Goal: Information Seeking & Learning: Learn about a topic

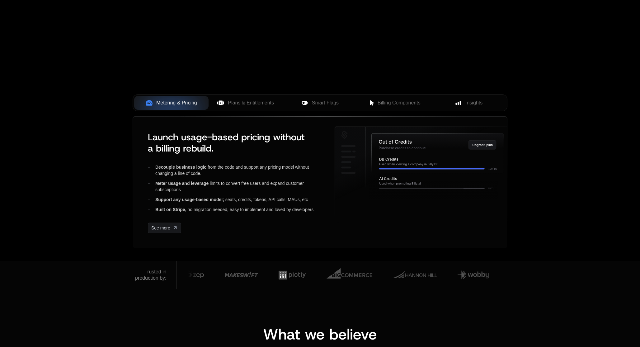
scroll to position [183, 0]
click at [251, 99] on span "Plans & Entitlements" at bounding box center [251, 102] width 46 height 7
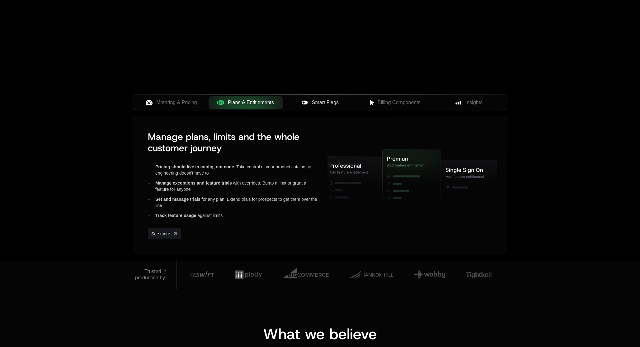
click at [319, 102] on span "Smart Flags" at bounding box center [325, 102] width 27 height 7
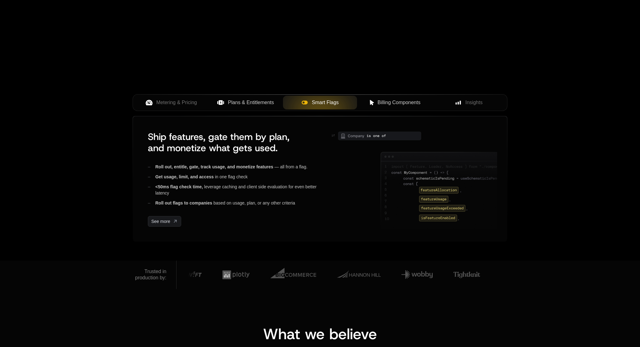
click at [400, 96] on button "Billing Components" at bounding box center [394, 103] width 74 height 14
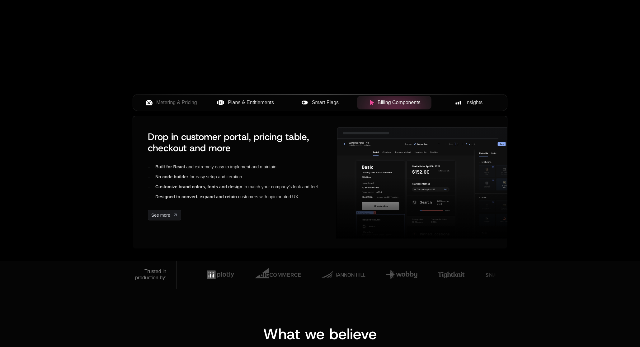
click at [465, 97] on button "Insights" at bounding box center [469, 103] width 74 height 14
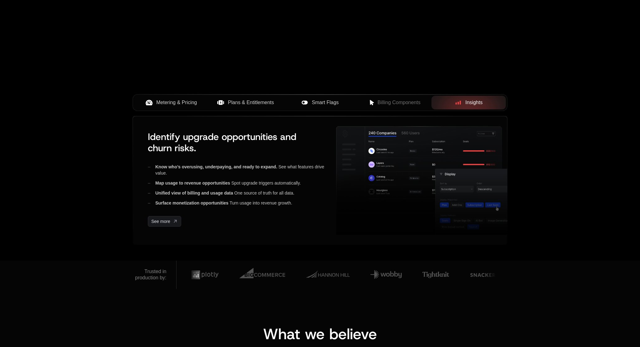
click at [176, 102] on span "Metering & Pricing" at bounding box center [176, 102] width 41 height 7
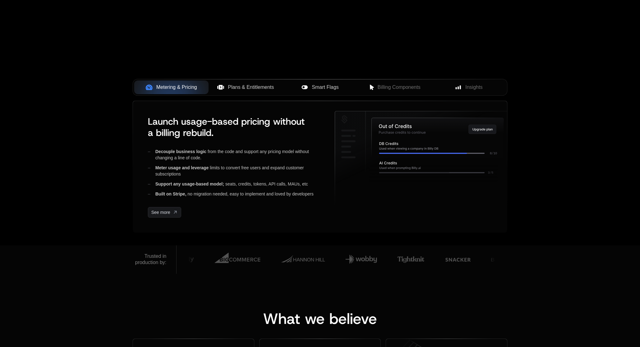
scroll to position [203, 0]
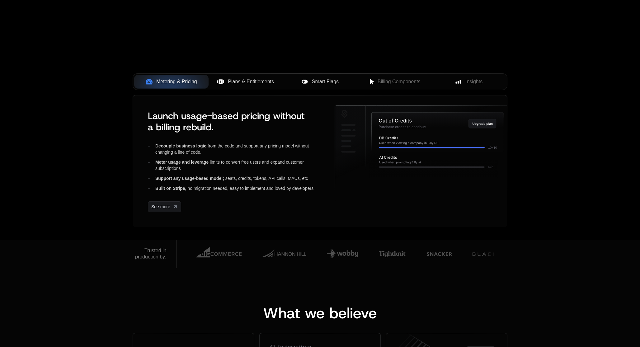
click at [225, 81] on div "Plans & Entitlements" at bounding box center [246, 81] width 64 height 7
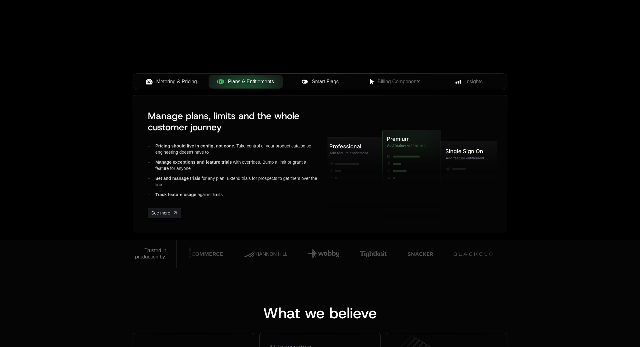
click at [174, 83] on span "Metering & Pricing" at bounding box center [176, 81] width 41 height 7
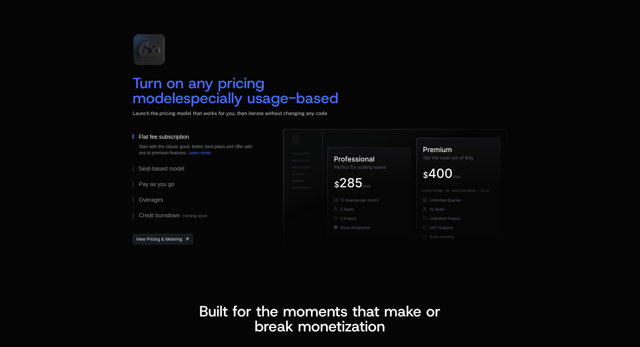
scroll to position [882, 0]
click at [147, 165] on div "Seat-based model" at bounding box center [161, 168] width 45 height 6
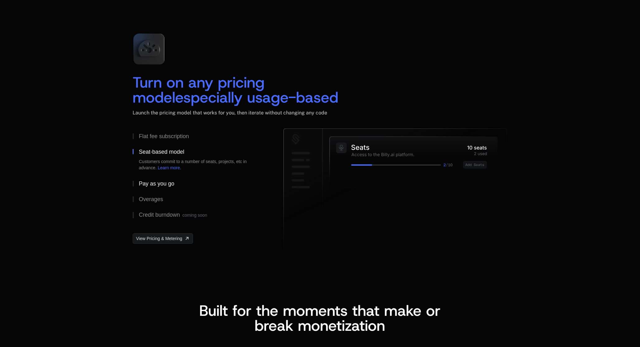
click at [149, 183] on div "Pay as you go" at bounding box center [157, 184] width 36 height 6
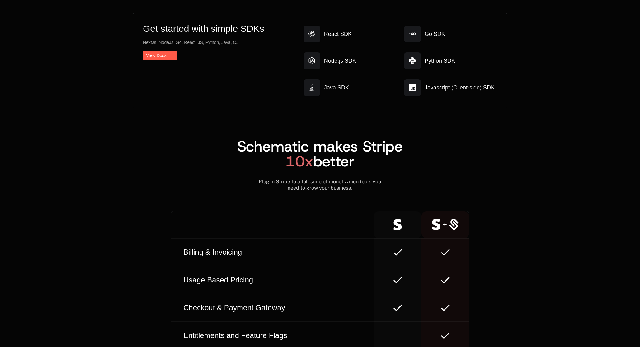
scroll to position [3390, 0]
